Goal: Find specific page/section: Find specific page/section

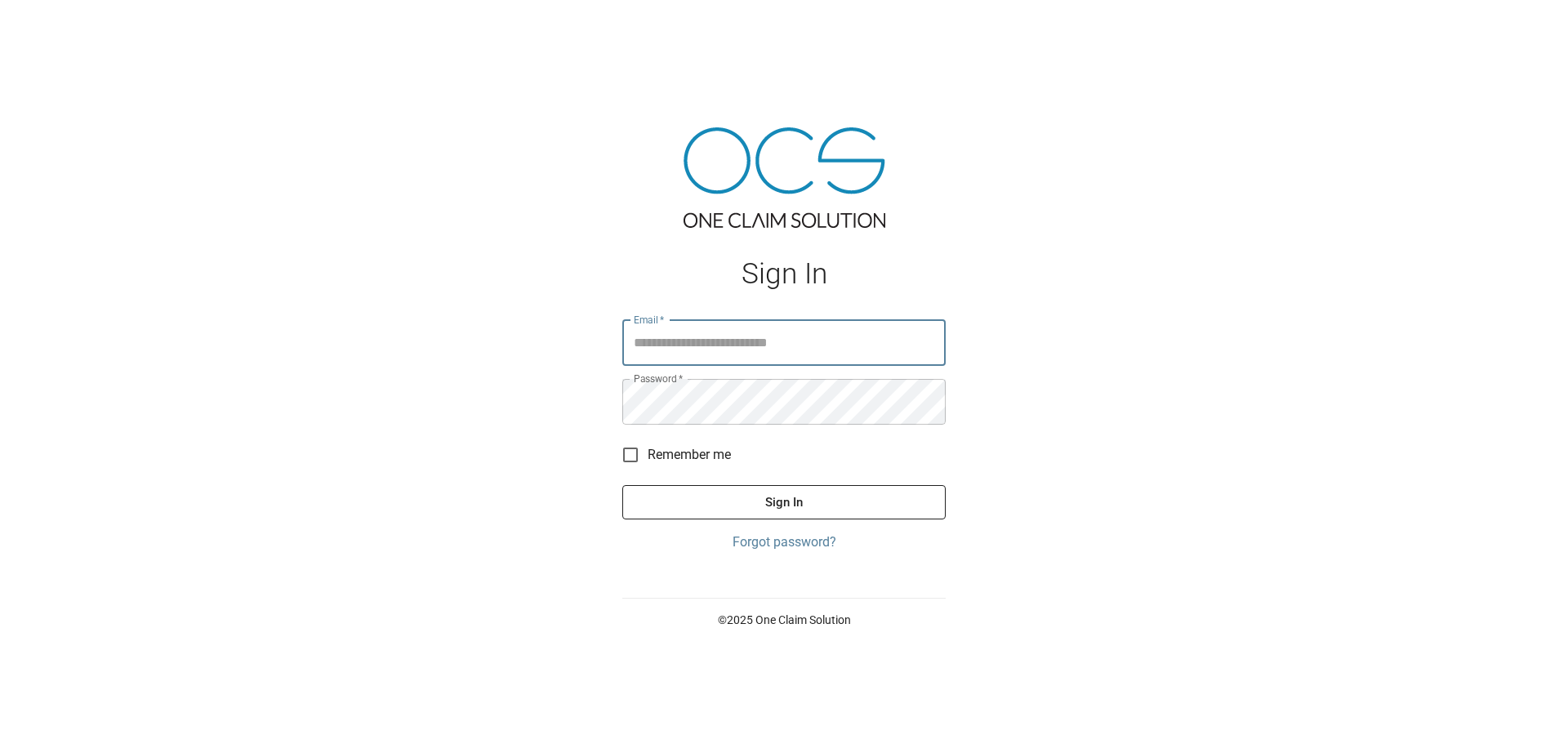
type input "**********"
click at [750, 497] on button "Sign In" at bounding box center [784, 502] width 323 height 34
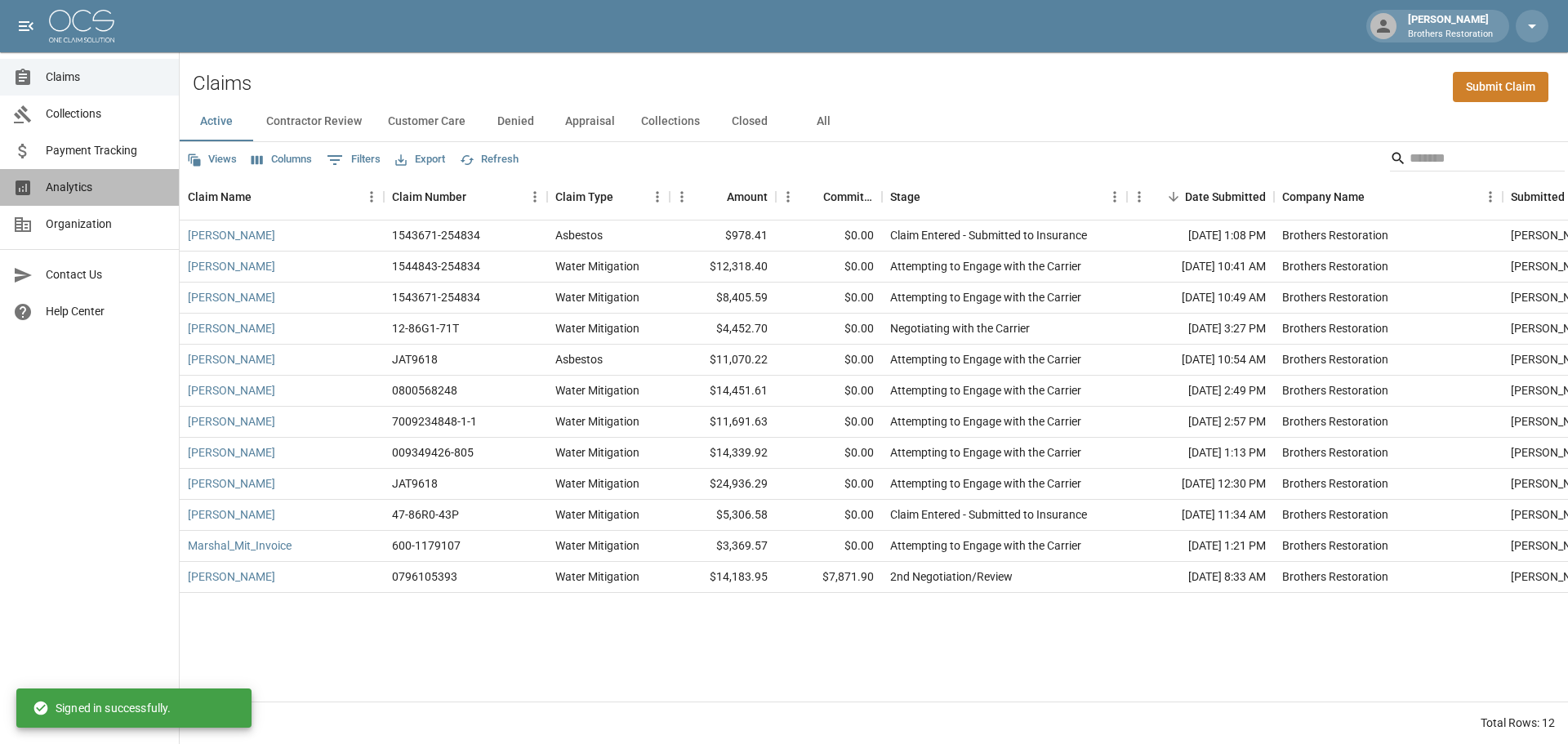
click at [83, 184] on span "Analytics" at bounding box center [106, 187] width 120 height 17
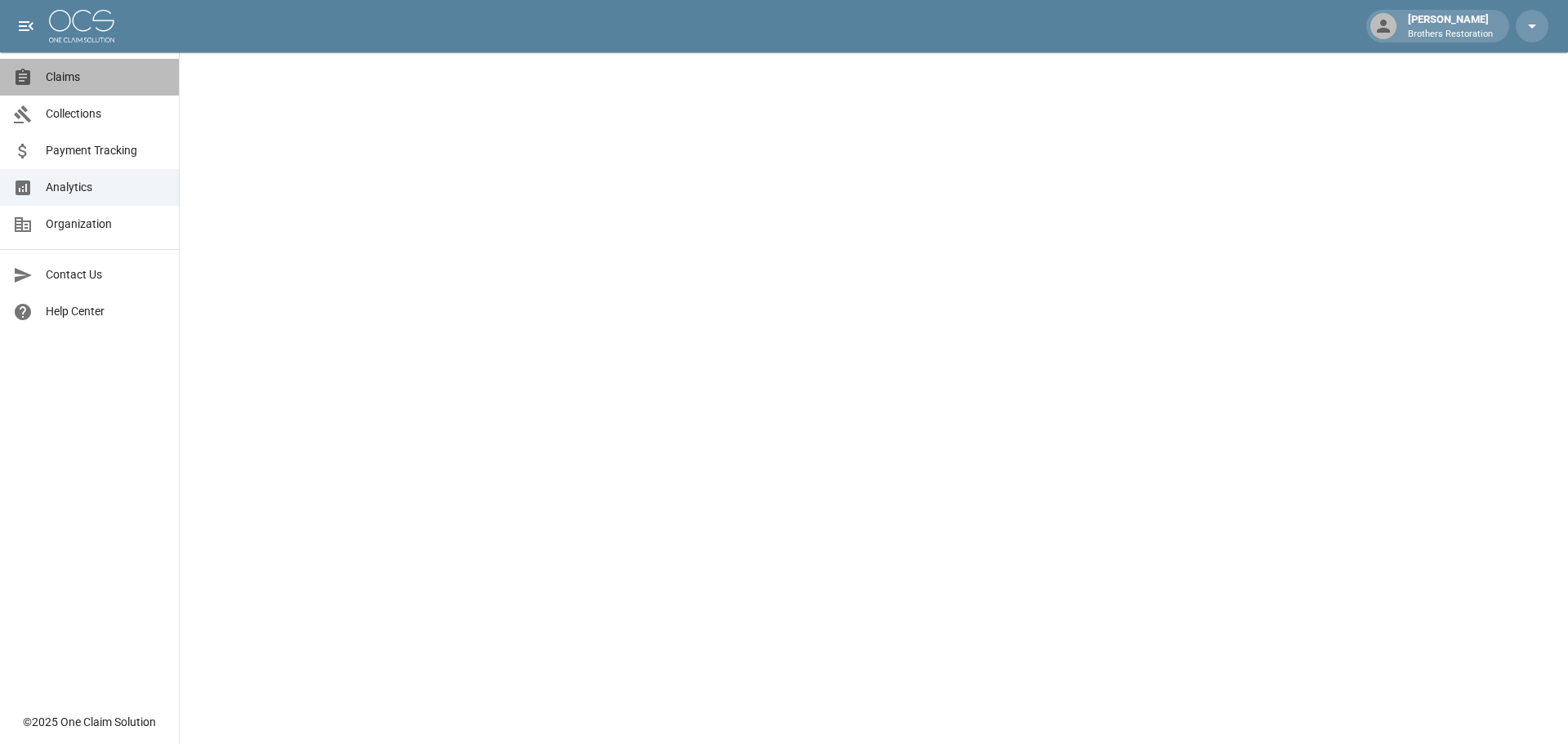
click at [67, 77] on span "Claims" at bounding box center [106, 77] width 120 height 17
